Goal: Information Seeking & Learning: Find specific fact

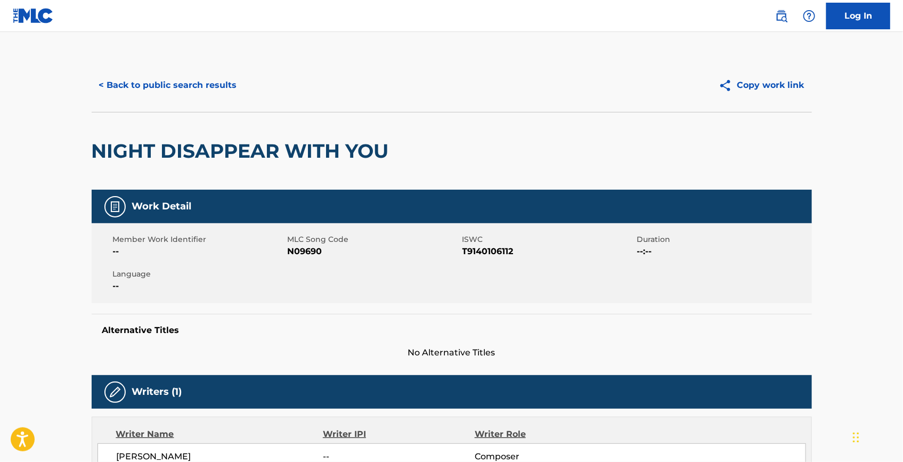
click at [228, 81] on button "< Back to public search results" at bounding box center [168, 85] width 153 height 27
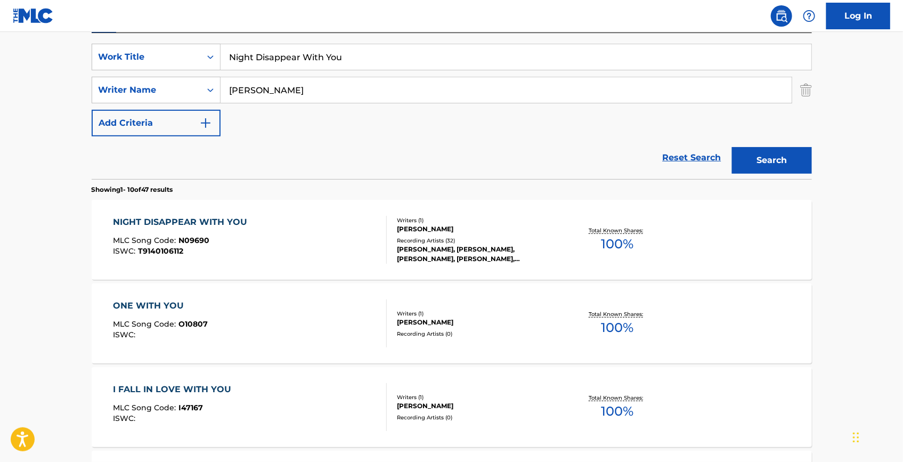
drag, startPoint x: 367, startPoint y: 52, endPoint x: 165, endPoint y: 34, distance: 203.2
click at [165, 34] on div "SearchWithCriteriaa1d84ea0-9721-4f26-9c0b-7a1fd43cc859 Work Title Night Disappe…" at bounding box center [452, 106] width 720 height 146
paste input "I Could Never Love You Enough"
type input "I Could Never Love You Enough"
click at [529, 146] on div "Reset Search Search" at bounding box center [452, 157] width 720 height 43
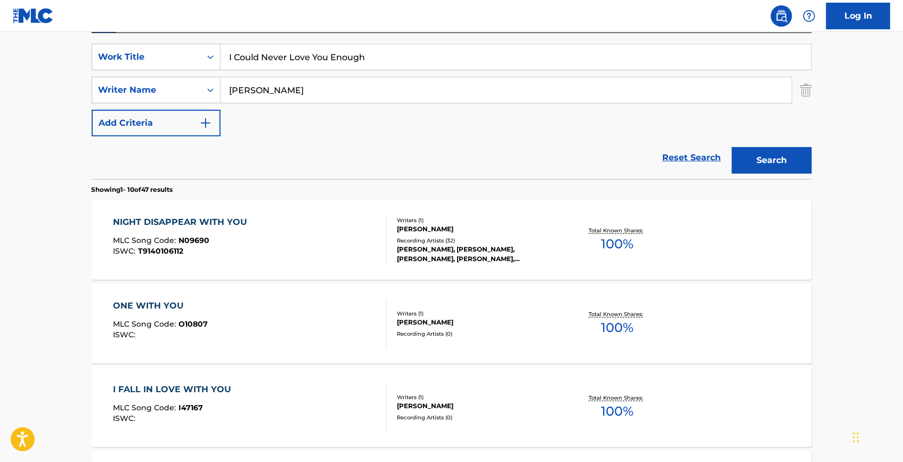
drag, startPoint x: 803, startPoint y: 162, endPoint x: 796, endPoint y: 151, distance: 12.9
click at [802, 162] on button "Search" at bounding box center [772, 160] width 80 height 27
click at [225, 220] on div "I COULD NEVER LOVE YOU ENOUGH" at bounding box center [198, 222] width 171 height 13
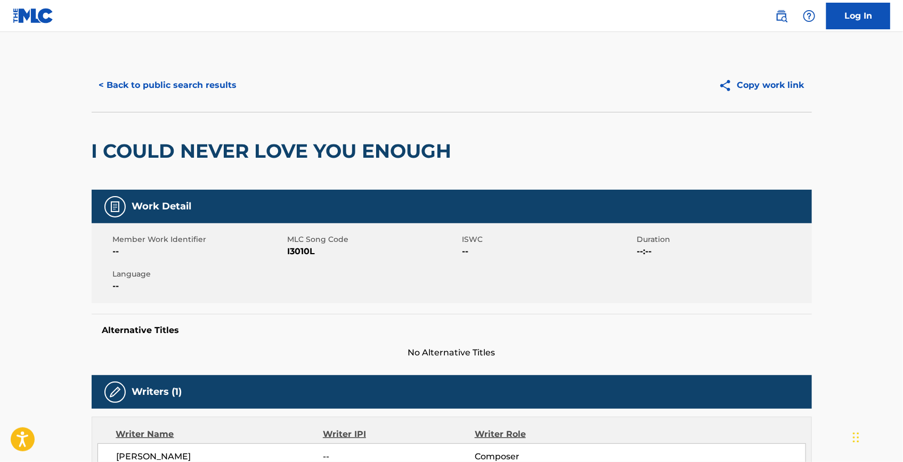
click at [175, 86] on button "< Back to public search results" at bounding box center [168, 85] width 153 height 27
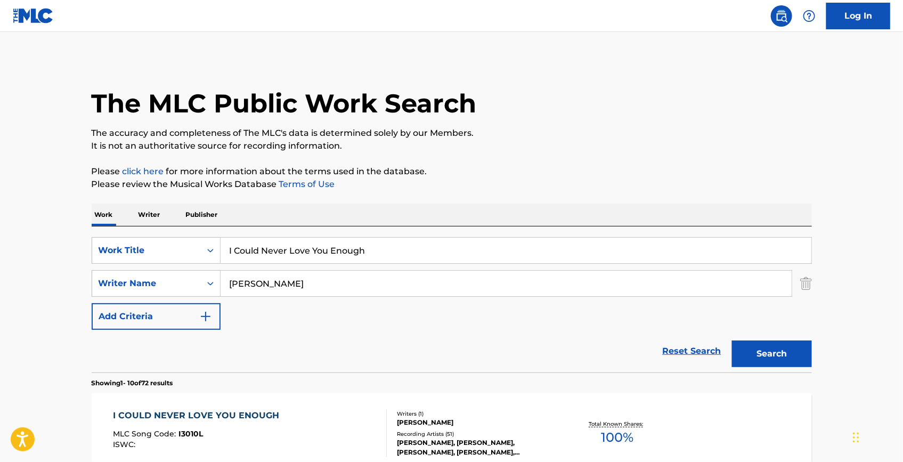
scroll to position [193, 0]
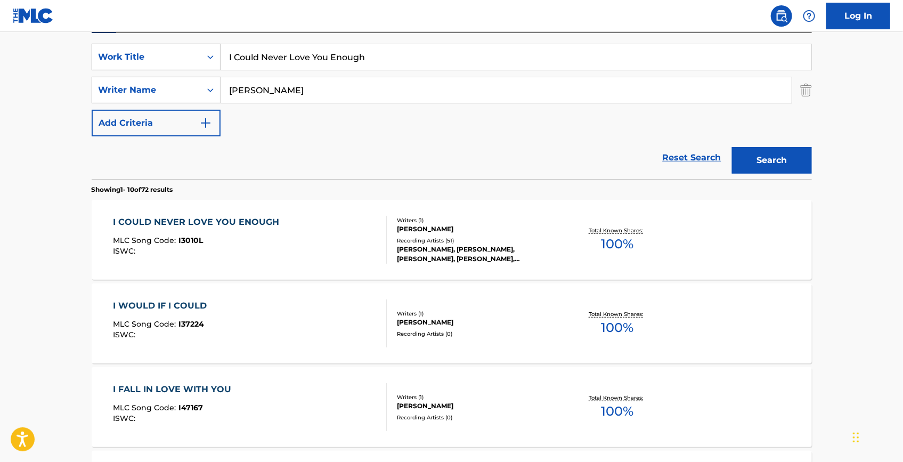
drag, startPoint x: 380, startPoint y: 66, endPoint x: 136, endPoint y: 53, distance: 243.7
click at [136, 53] on div "SearchWithCriteriaa1d84ea0-9721-4f26-9c0b-7a1fd43cc859 Work Title I Could Never…" at bounding box center [452, 57] width 720 height 27
paste input "Our [GEOGRAPHIC_DATA]"
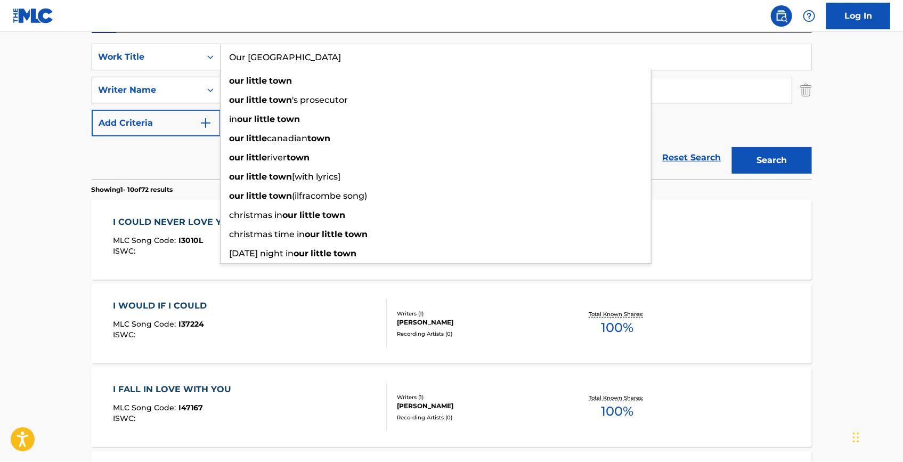
click at [780, 165] on button "Search" at bounding box center [772, 160] width 80 height 27
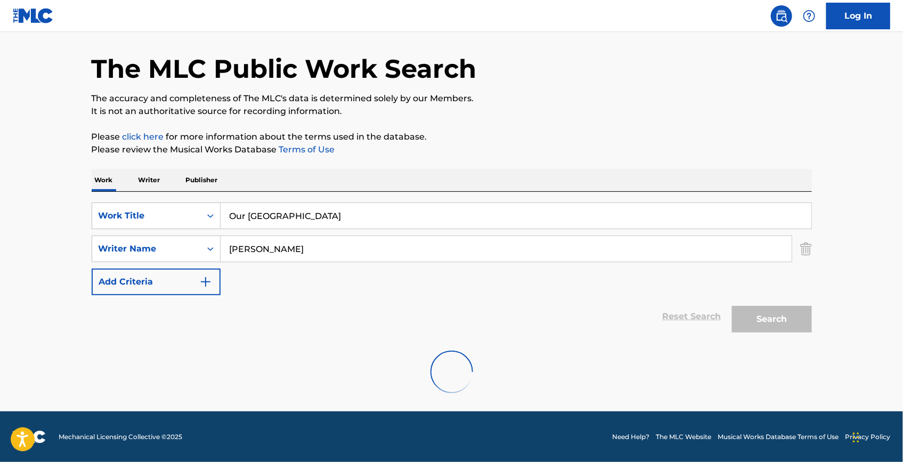
scroll to position [117, 0]
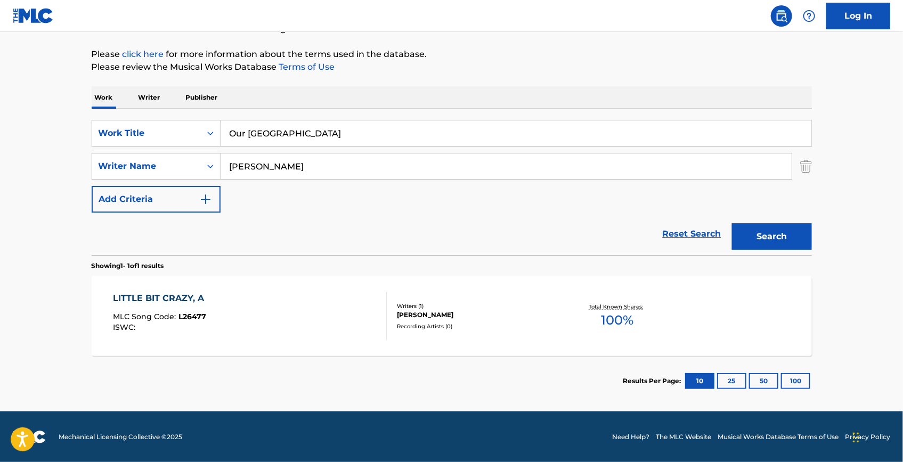
drag, startPoint x: 341, startPoint y: 125, endPoint x: 186, endPoint y: 108, distance: 155.9
click at [186, 108] on div "Work Writer Publisher SearchWithCriteriaa1d84ea0-9721-4f26-9c0b-7a1fd43cc859 Wo…" at bounding box center [452, 246] width 720 height 320
paste input "Baby Let Me Be Your Ma"
type input "Baby Let Me Be Your Man"
click at [740, 223] on button "Search" at bounding box center [772, 236] width 80 height 27
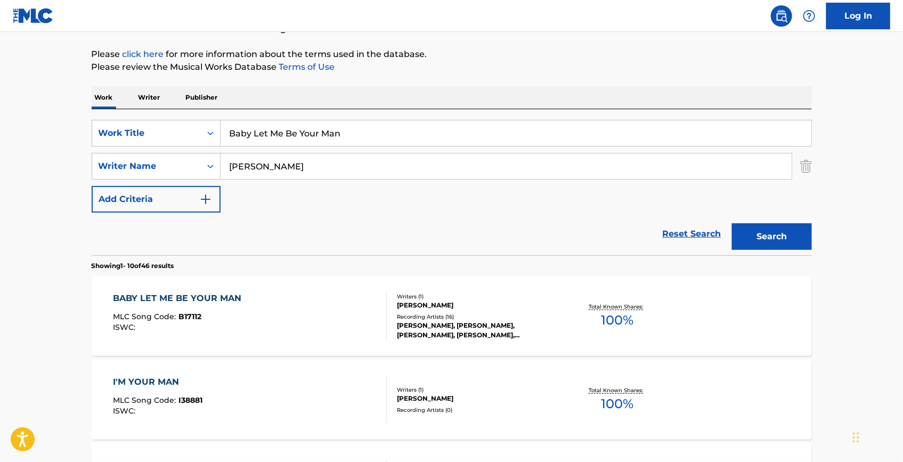
click at [211, 302] on div "BABY LET ME BE YOUR MAN" at bounding box center [180, 298] width 134 height 13
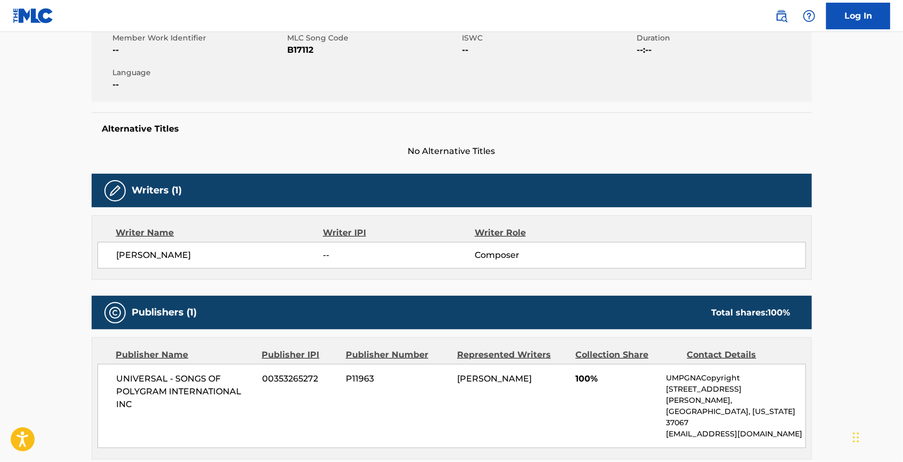
scroll to position [242, 0]
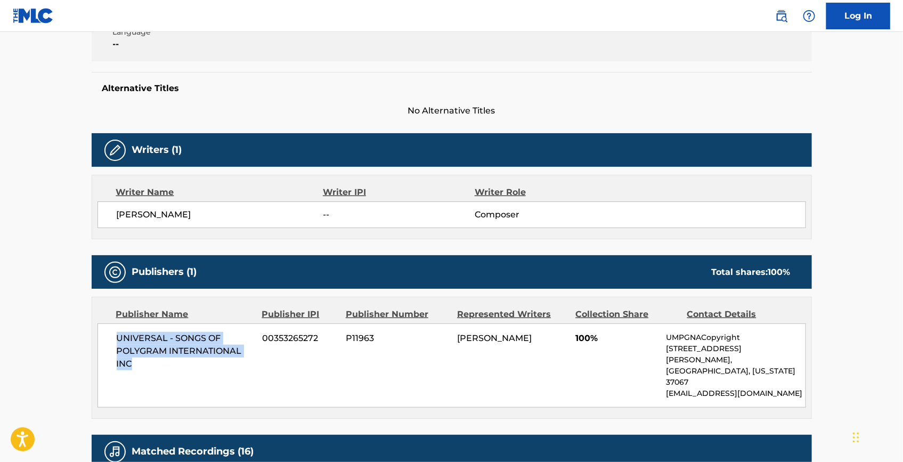
drag, startPoint x: 118, startPoint y: 338, endPoint x: 138, endPoint y: 361, distance: 30.9
click at [138, 361] on span "UNIVERSAL - SONGS OF POLYGRAM INTERNATIONAL INC" at bounding box center [186, 351] width 138 height 38
copy span "UNIVERSAL - SONGS OF POLYGRAM INTERNATIONAL INC"
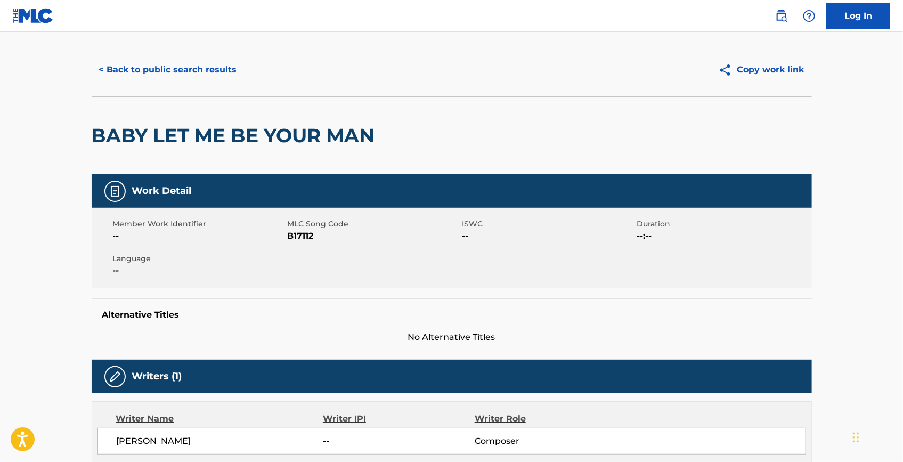
scroll to position [0, 0]
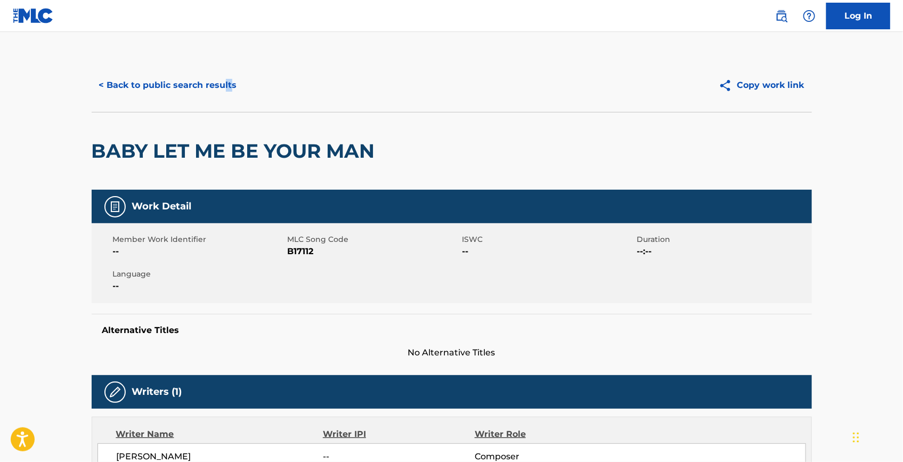
drag, startPoint x: 228, startPoint y: 70, endPoint x: 222, endPoint y: 76, distance: 9.1
click at [223, 76] on div "< Back to public search results Copy work link" at bounding box center [452, 85] width 720 height 53
click at [219, 78] on button "< Back to public search results" at bounding box center [168, 85] width 153 height 27
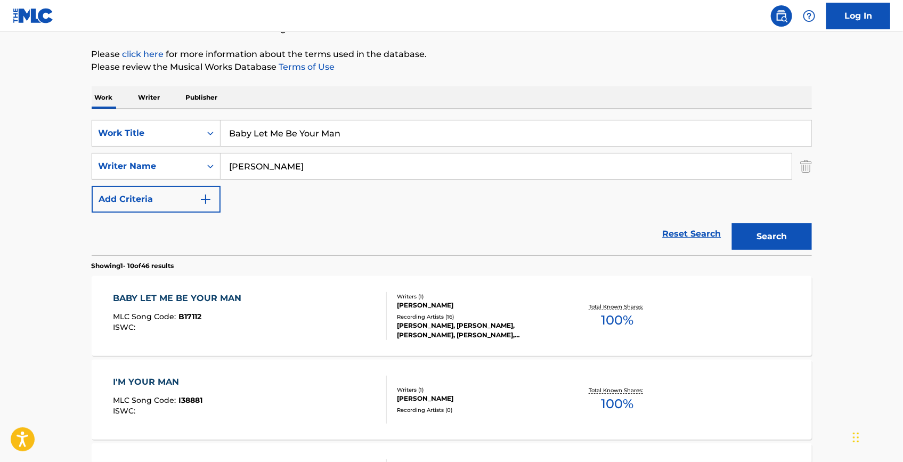
drag, startPoint x: 377, startPoint y: 137, endPoint x: 184, endPoint y: 118, distance: 193.7
click at [186, 118] on div "SearchWithCriteriaa1d84ea0-9721-4f26-9c0b-7a1fd43cc859 Work Title Baby Let Me B…" at bounding box center [452, 182] width 720 height 146
paste input "Blinded"
click at [769, 242] on button "Search" at bounding box center [772, 236] width 80 height 27
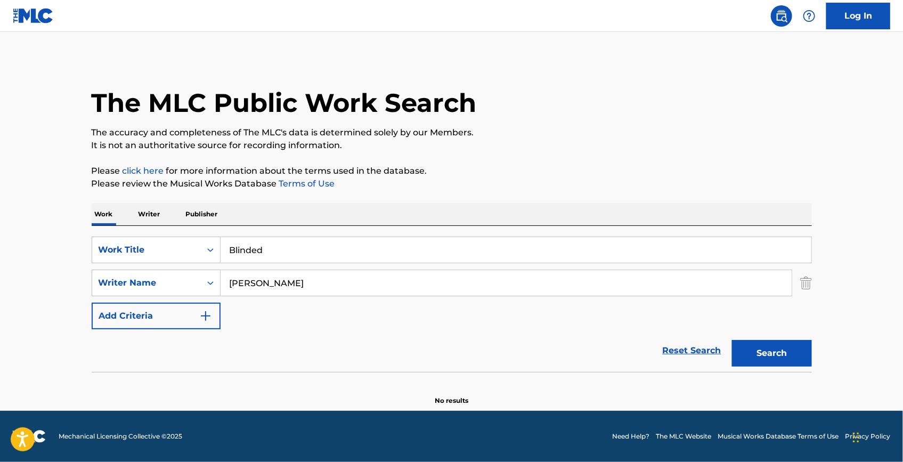
scroll to position [0, 0]
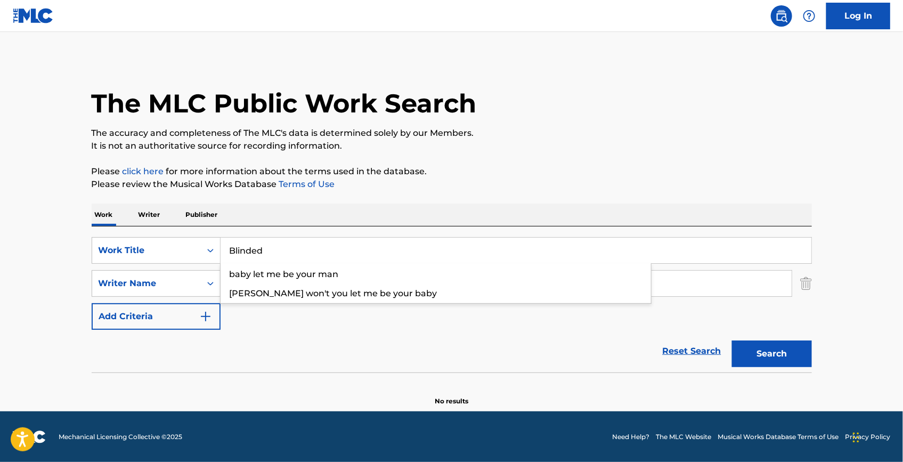
drag, startPoint x: 304, startPoint y: 238, endPoint x: 120, endPoint y: 231, distance: 183.3
click at [120, 231] on div "SearchWithCriteriaa1d84ea0-9721-4f26-9c0b-7a1fd43cc859 Work Title Blinded baby …" at bounding box center [452, 299] width 720 height 146
paste input "What Love Has Made Of Me"
type input "What Love Has Made Of Me"
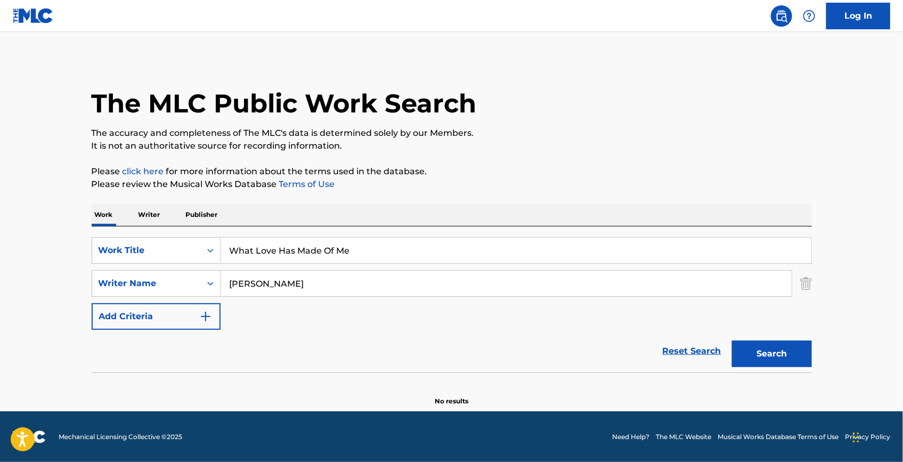
click at [746, 361] on button "Search" at bounding box center [772, 353] width 80 height 27
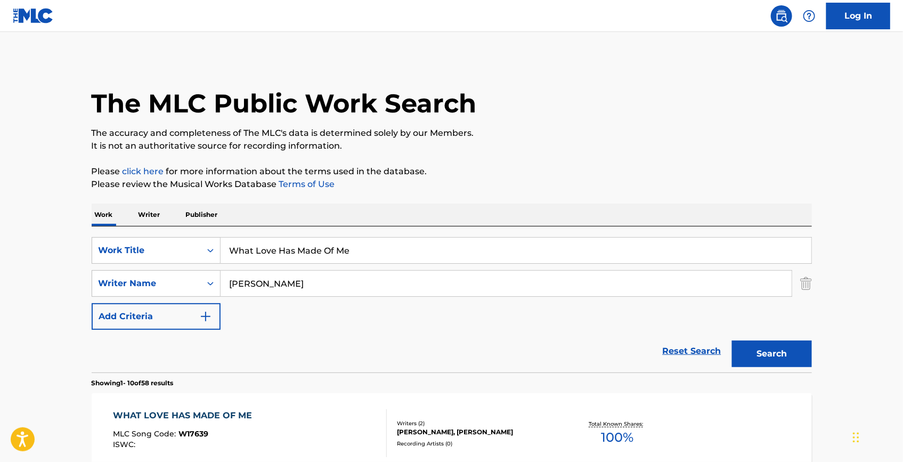
click at [208, 424] on div "WHAT LOVE HAS MADE OF ME MLC Song Code : W17639 ISWC :" at bounding box center [185, 433] width 144 height 48
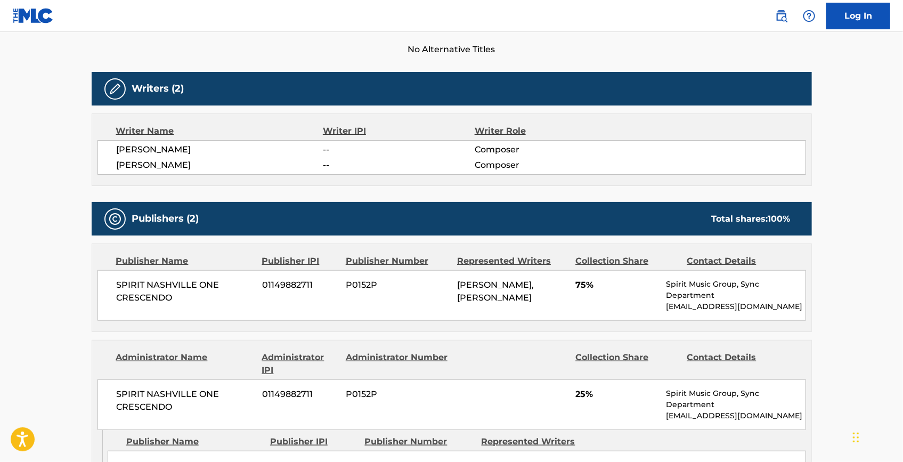
scroll to position [287, 0]
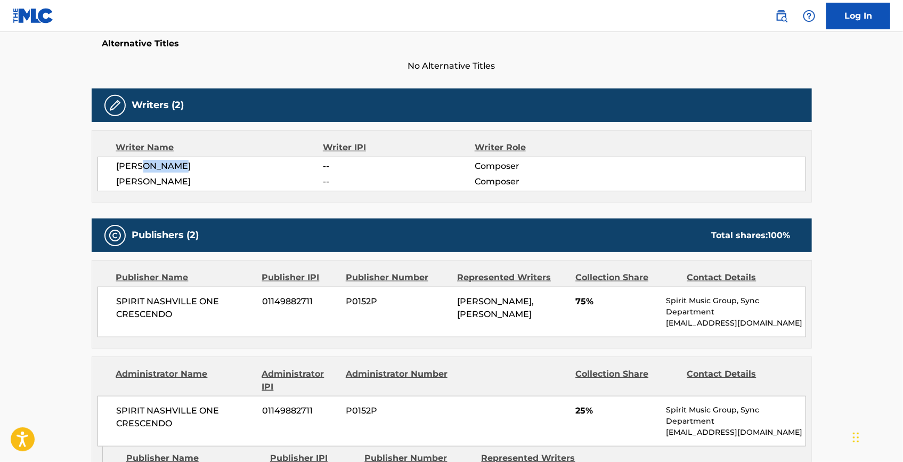
drag, startPoint x: 190, startPoint y: 168, endPoint x: 144, endPoint y: 167, distance: 45.3
click at [144, 167] on span "[PERSON_NAME]" at bounding box center [220, 166] width 207 height 13
copy span "[PERSON_NAME]"
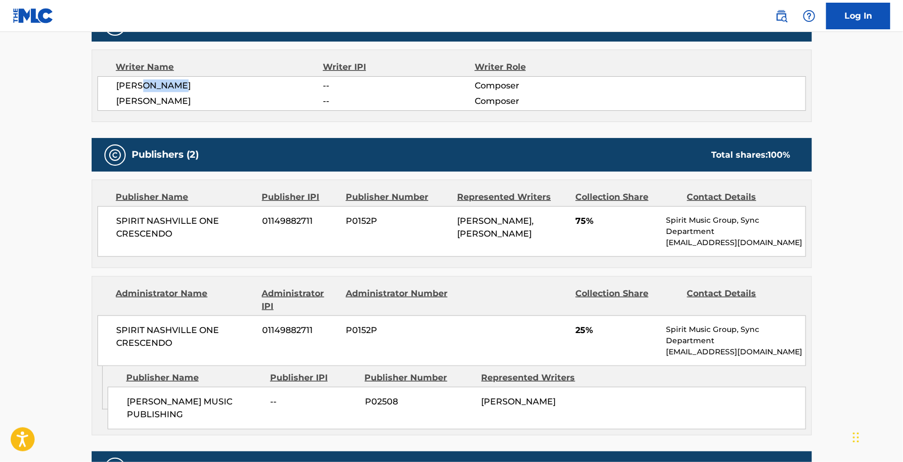
scroll to position [383, 0]
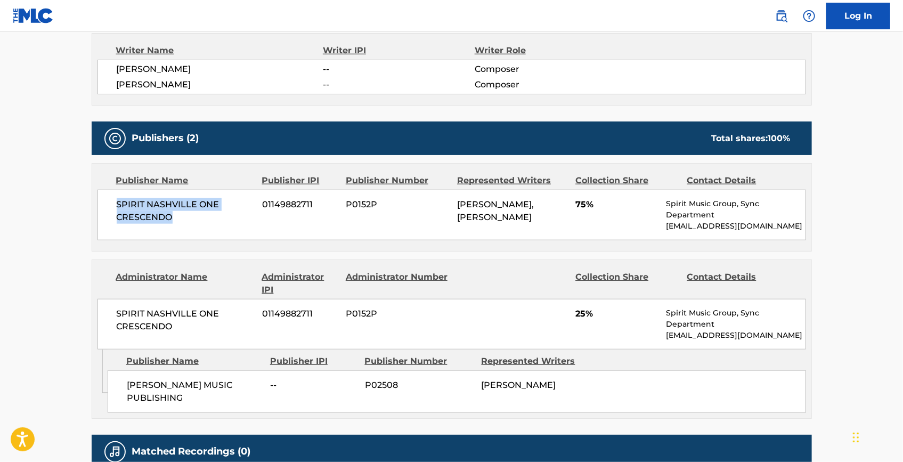
drag, startPoint x: 117, startPoint y: 200, endPoint x: 170, endPoint y: 218, distance: 56.1
click at [170, 218] on span "SPIRIT NASHVILLE ONE CRESCENDO" at bounding box center [186, 211] width 138 height 26
copy span "SPIRIT NASHVILLE ONE CRESCENDO"
click at [255, 382] on span "[PERSON_NAME] MUSIC PUBLISHING" at bounding box center [195, 392] width 136 height 26
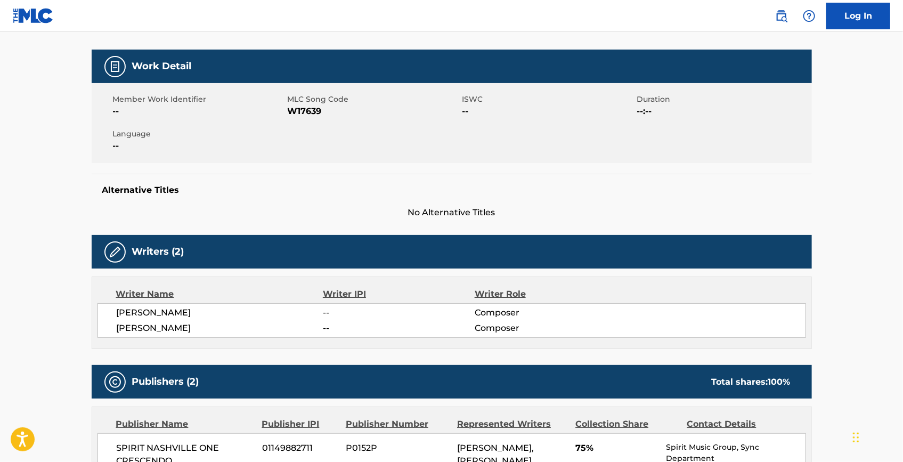
scroll to position [0, 0]
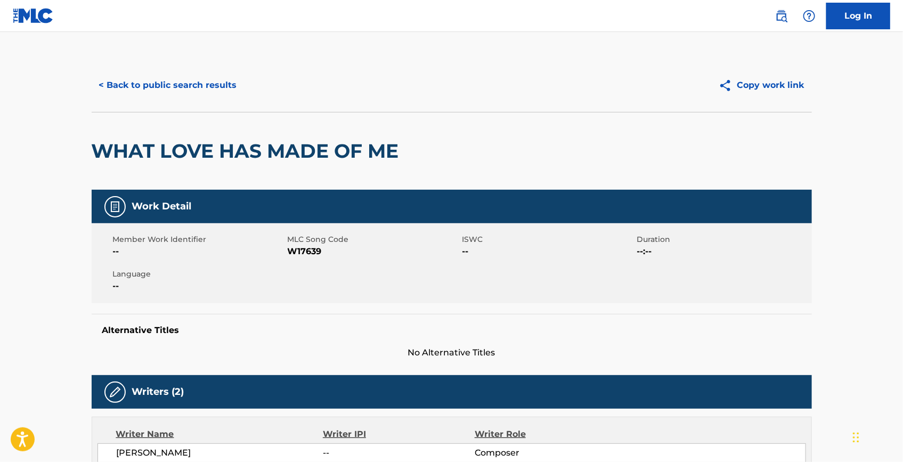
click at [215, 80] on button "< Back to public search results" at bounding box center [168, 85] width 153 height 27
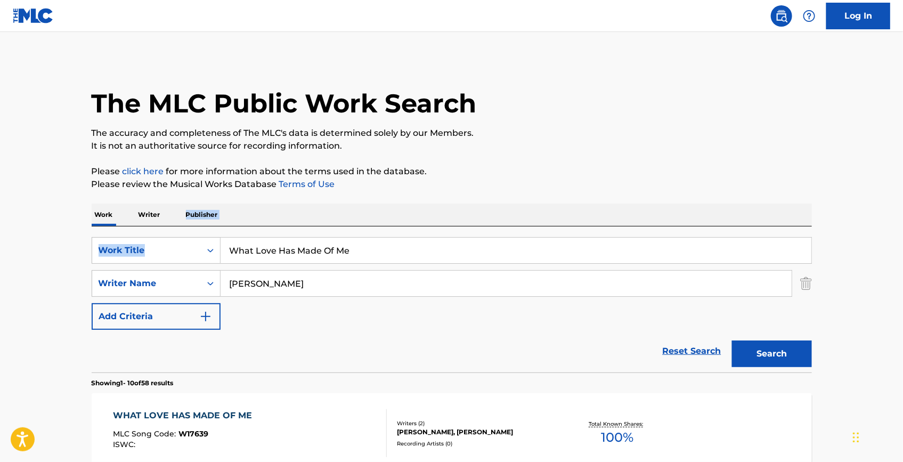
drag, startPoint x: 376, startPoint y: 236, endPoint x: 161, endPoint y: 218, distance: 215.9
drag, startPoint x: 325, startPoint y: 245, endPoint x: 266, endPoint y: 218, distance: 65.3
click at [120, 228] on div "SearchWithCriteriaa1d84ea0-9721-4f26-9c0b-7a1fd43cc859 Work Title What Love Has…" at bounding box center [452, 299] width 720 height 146
paste input "All The Bridges That I've Burned"
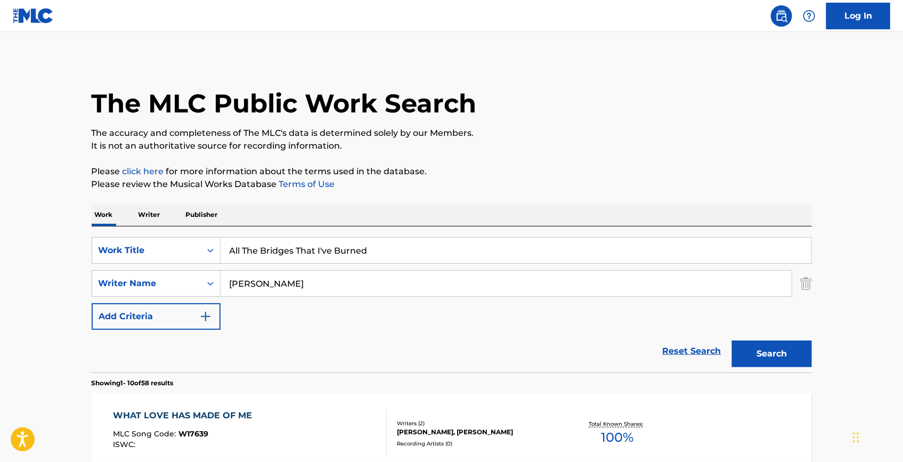
click at [674, 148] on p "It is not an authoritative source for recording information." at bounding box center [452, 146] width 720 height 13
click at [760, 351] on button "Search" at bounding box center [772, 353] width 80 height 27
paste input "Some Of Your Love Tonight"
drag, startPoint x: 387, startPoint y: 249, endPoint x: 177, endPoint y: 225, distance: 211.2
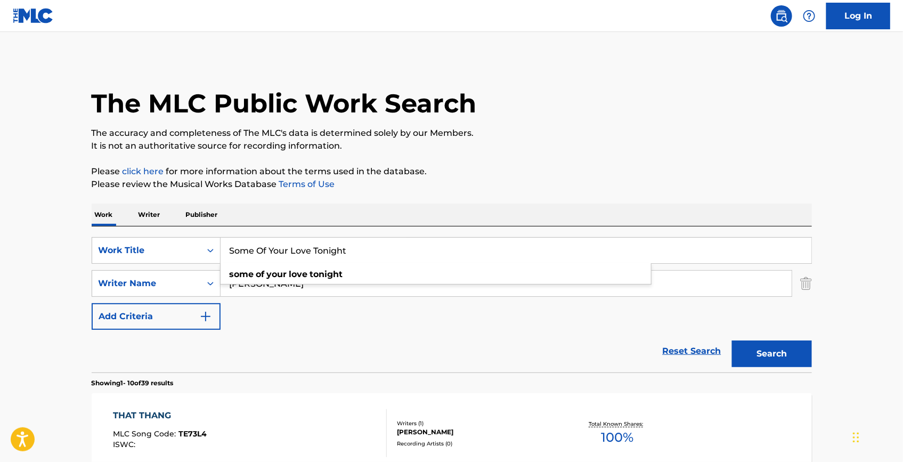
type input "Some Of Your Love Tonight"
drag, startPoint x: 325, startPoint y: 292, endPoint x: 208, endPoint y: 280, distance: 118.3
click at [202, 282] on div "SearchWithCriteria6cc0c696-999b-45bb-8a6e-2aa4c9f1f501 Writer Name [PERSON_NAME]" at bounding box center [452, 283] width 720 height 27
drag, startPoint x: 751, startPoint y: 350, endPoint x: 478, endPoint y: 267, distance: 285.5
click at [741, 348] on button "Search" at bounding box center [772, 353] width 80 height 27
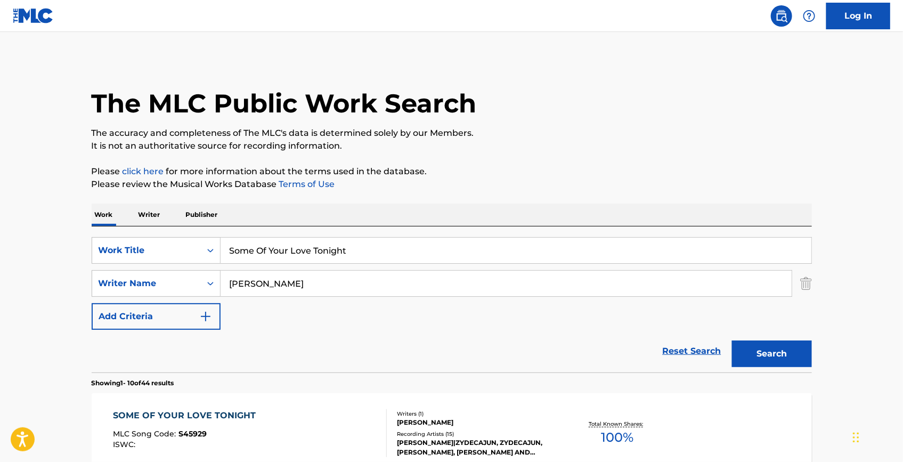
click at [223, 421] on div "SOME OF YOUR LOVE TONIGHT" at bounding box center [187, 415] width 148 height 13
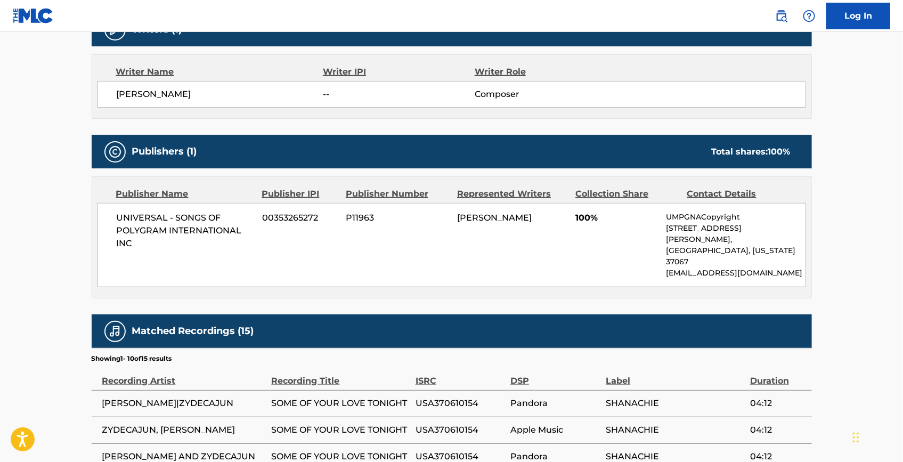
scroll to position [387, 0]
